Goal: Task Accomplishment & Management: Use online tool/utility

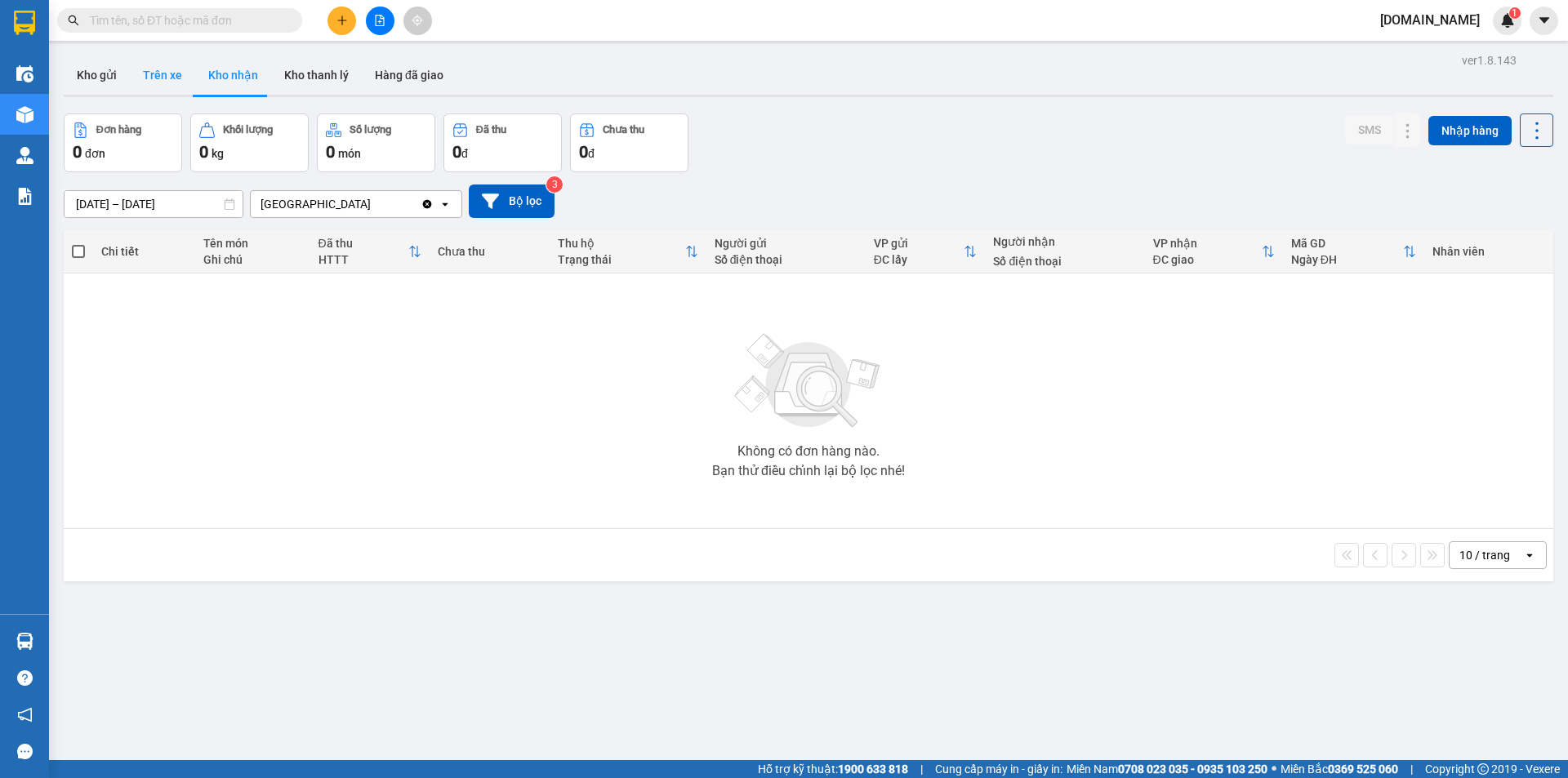
click at [166, 71] on button "Trên xe" at bounding box center [162, 75] width 65 height 39
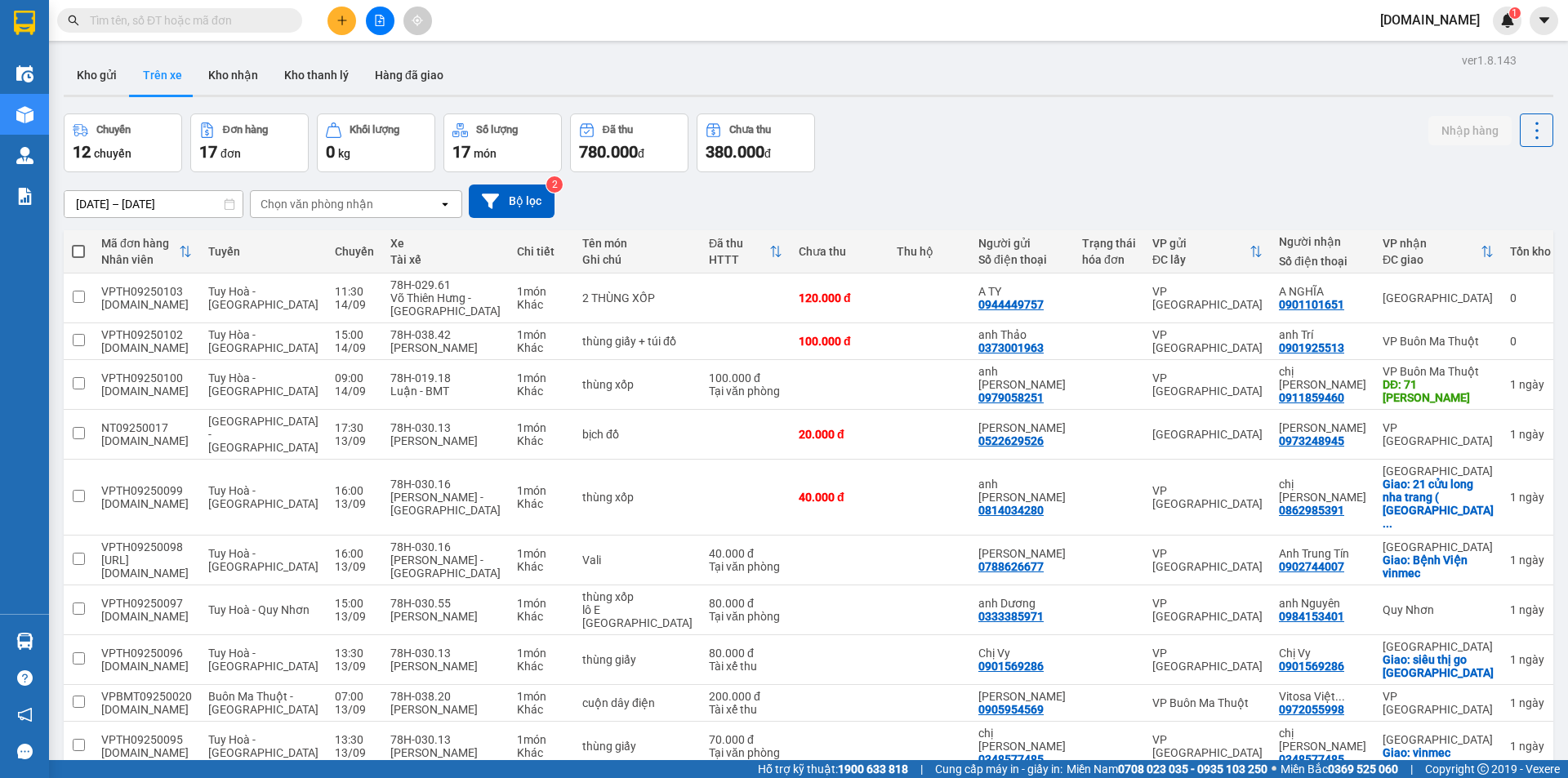
click at [316, 202] on div "Chọn văn phòng nhận" at bounding box center [317, 203] width 112 height 16
click at [312, 270] on span "[GEOGRAPHIC_DATA]" at bounding box center [321, 268] width 118 height 16
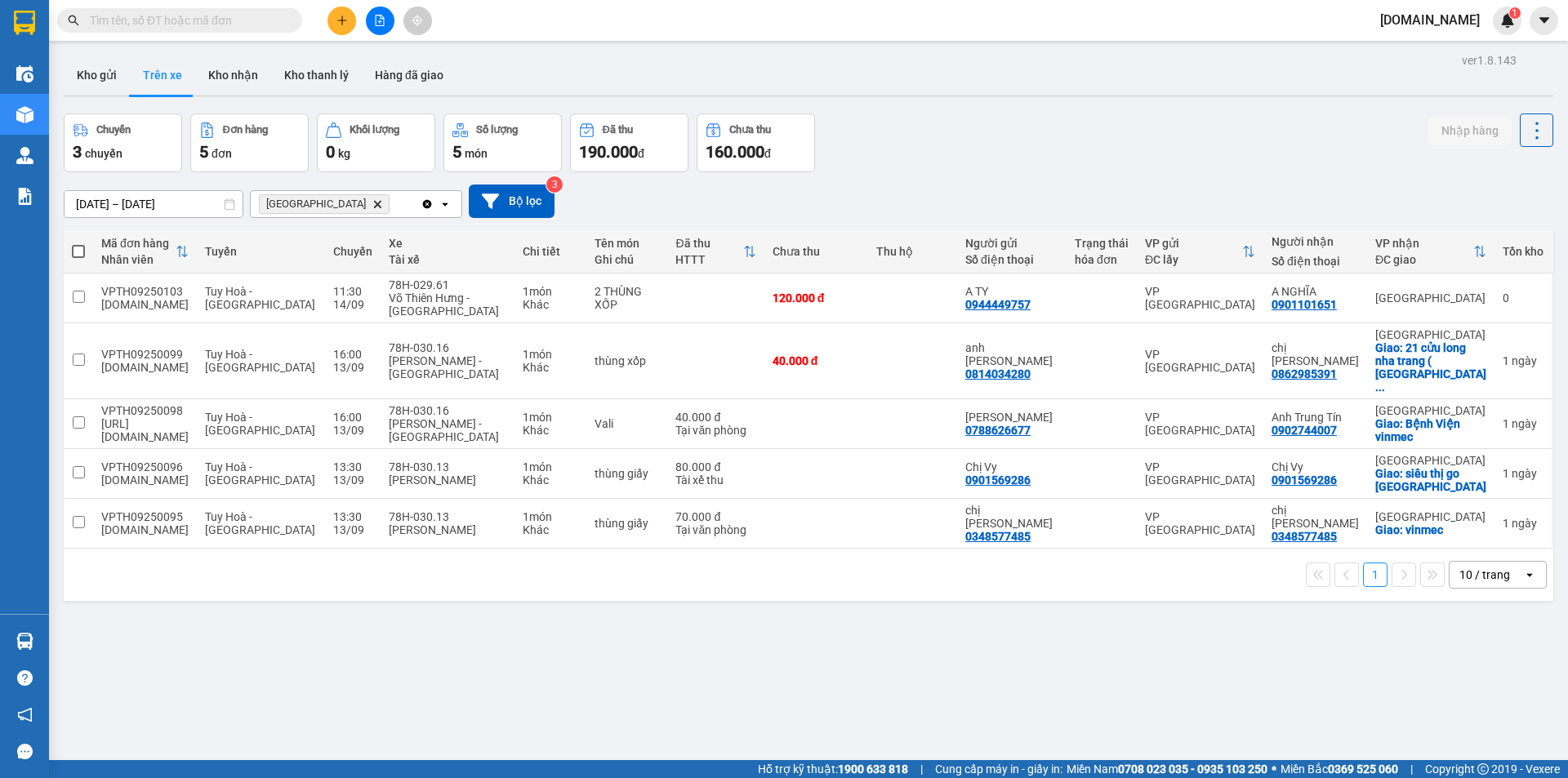
drag, startPoint x: 162, startPoint y: 558, endPoint x: 165, endPoint y: 540, distance: 18.2
click at [163, 552] on div "ver 1.8.143 Kho gửi Trên xe Kho nhận Kho thanh [PERSON_NAME] đã giao Chuyến 3 c…" at bounding box center [808, 437] width 1503 height 778
drag, startPoint x: 690, startPoint y: 315, endPoint x: 707, endPoint y: 306, distance: 19.2
drag, startPoint x: 707, startPoint y: 306, endPoint x: 923, endPoint y: 184, distance: 248.1
click at [923, 184] on div "[DATE] – [DATE] Press the down arrow key to interact with the calendar and sele…" at bounding box center [808, 201] width 1490 height 33
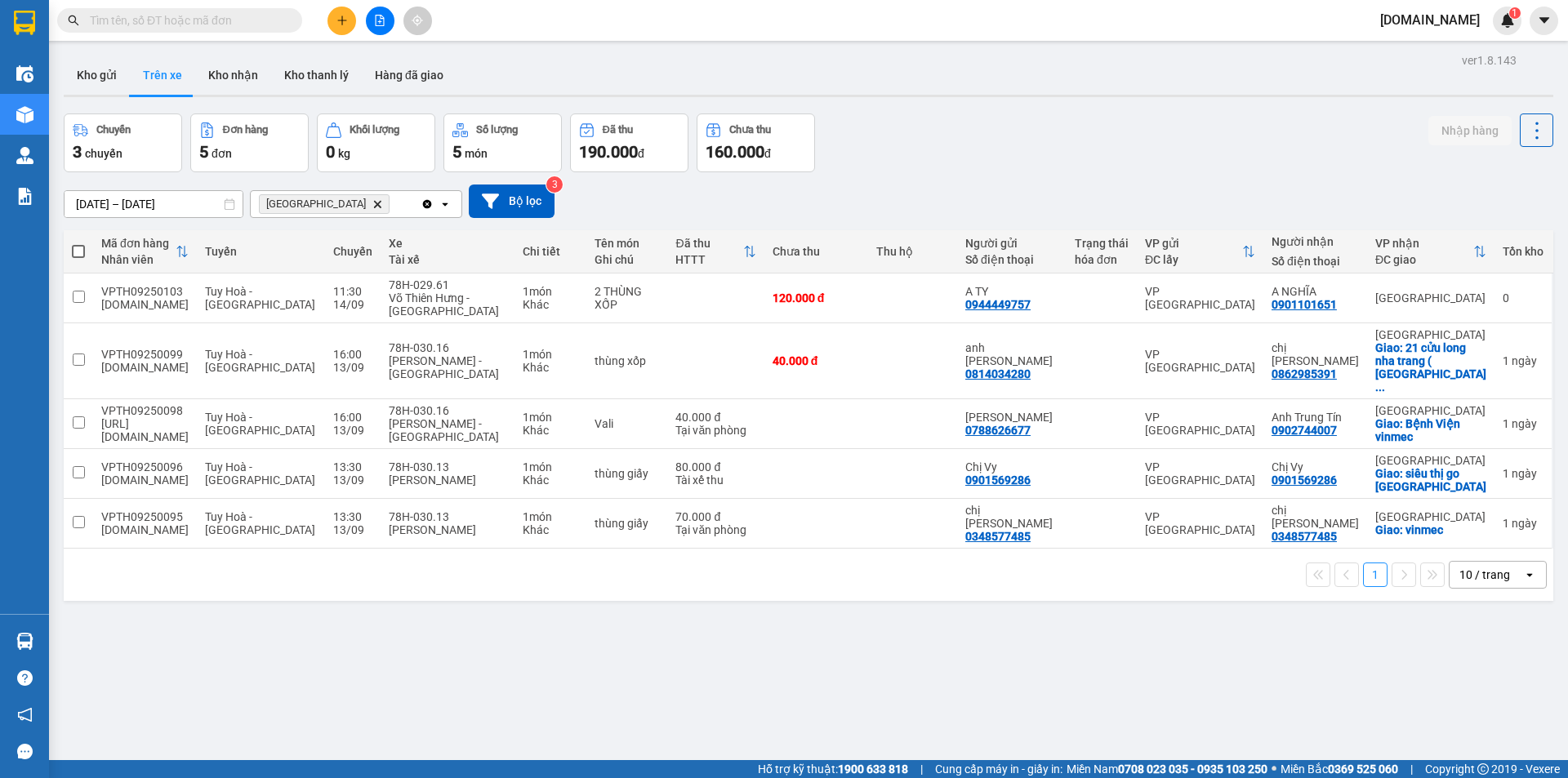
click at [1363, 634] on div "ver 1.8.143 Kho gửi Trên xe Kho nhận Kho thanh [PERSON_NAME] đã giao Chuyến 3 c…" at bounding box center [808, 437] width 1503 height 778
